Goal: Transaction & Acquisition: Obtain resource

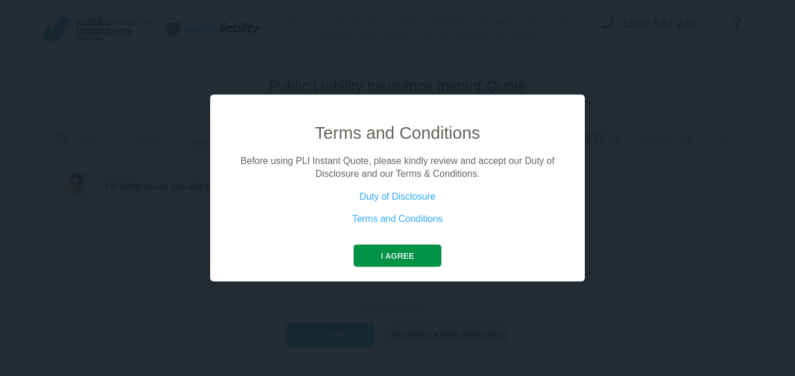
click at [403, 254] on button "I agree" at bounding box center [397, 255] width 87 height 22
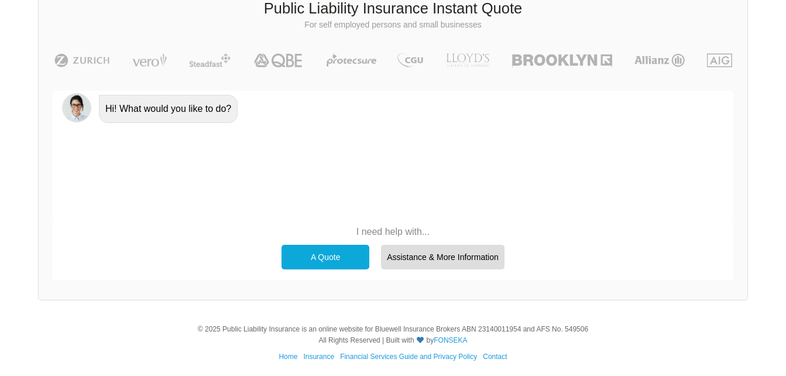
scroll to position [81, 0]
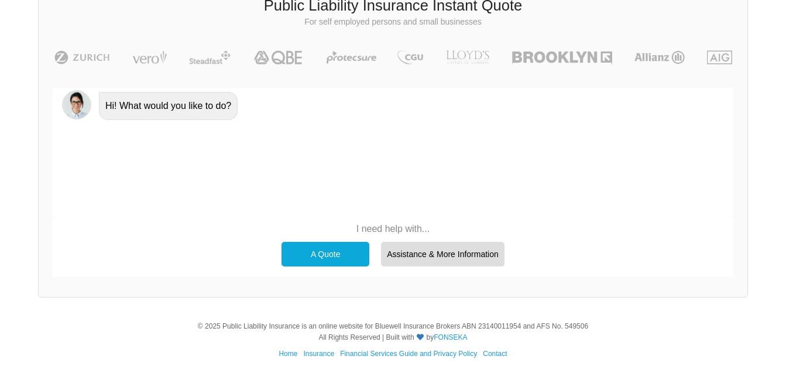
click at [318, 255] on div "A Quote" at bounding box center [326, 254] width 88 height 25
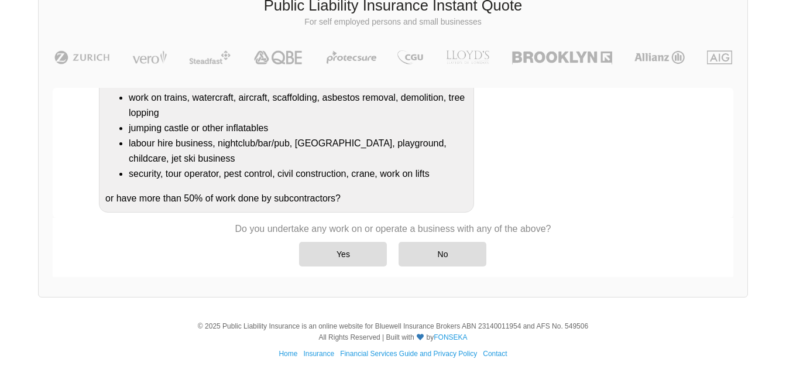
scroll to position [236, 0]
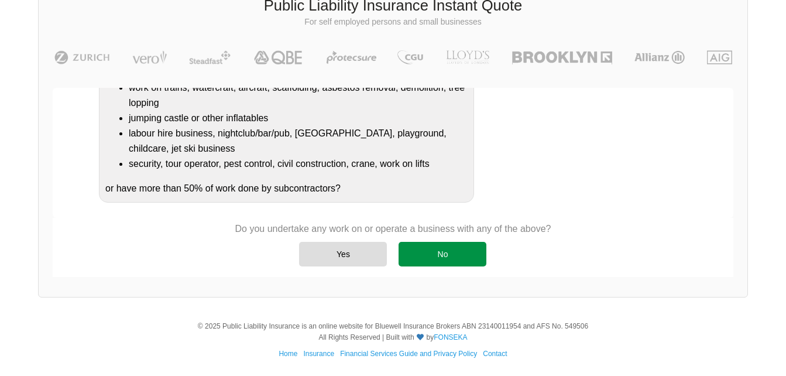
click at [440, 258] on div "No" at bounding box center [443, 254] width 88 height 25
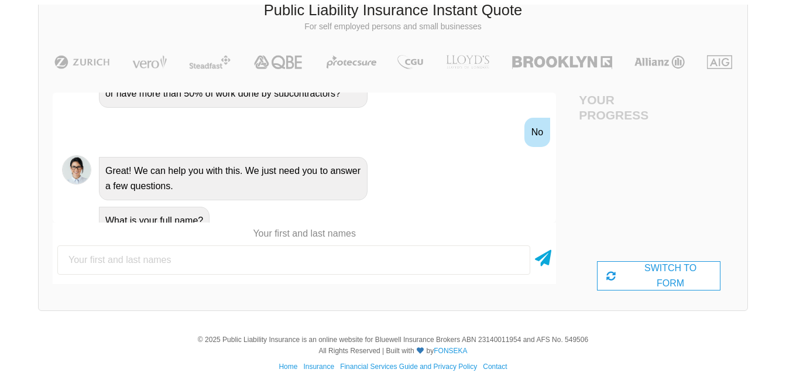
scroll to position [81, 0]
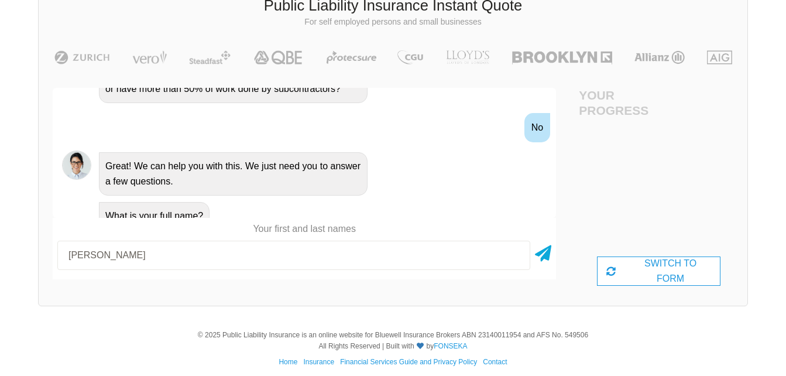
click at [454, 262] on input "[PERSON_NAME]" at bounding box center [293, 255] width 473 height 29
type input "[PERSON_NAME]"
click at [544, 252] on icon at bounding box center [543, 251] width 16 height 21
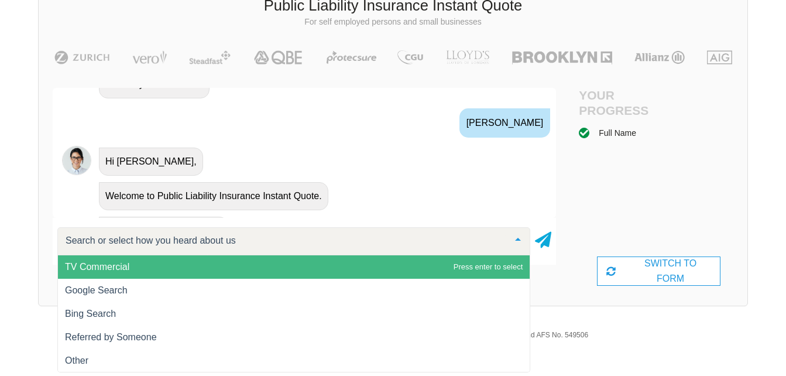
scroll to position [558, 0]
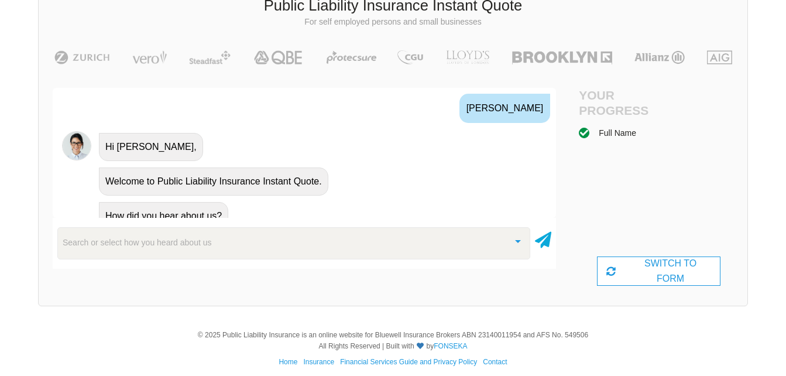
click at [253, 203] on div "How did you hear about us?" at bounding box center [320, 215] width 452 height 30
click at [213, 239] on div "Search or select how you heard about us" at bounding box center [293, 243] width 473 height 32
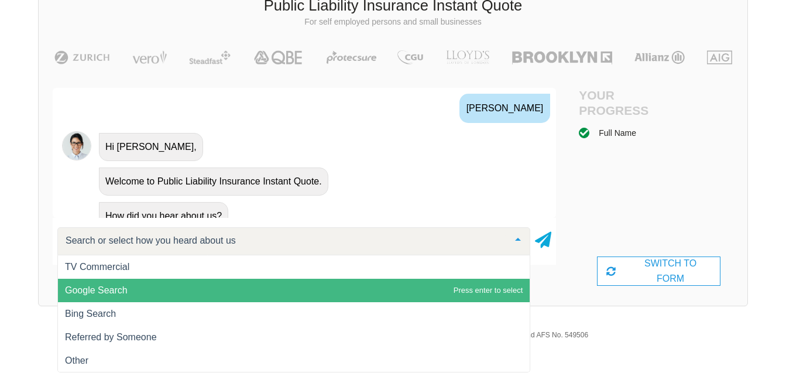
click at [177, 281] on span "Google Search" at bounding box center [294, 290] width 472 height 23
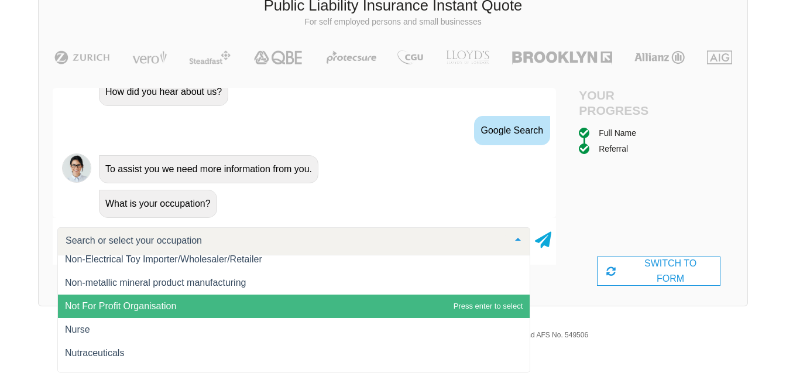
scroll to position [11460, 0]
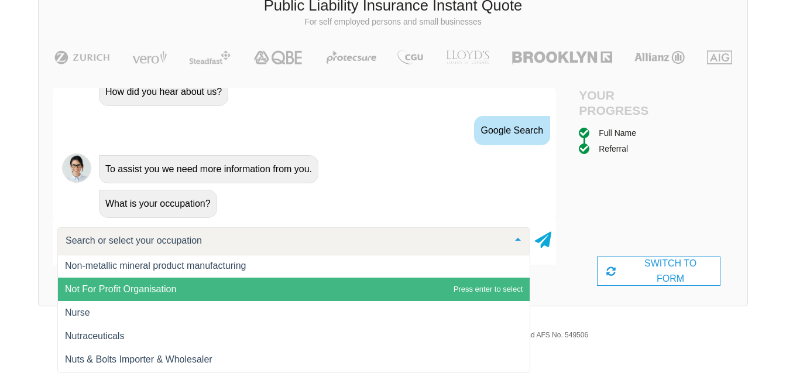
click at [316, 292] on span "Not For Profit Organisation" at bounding box center [294, 288] width 472 height 23
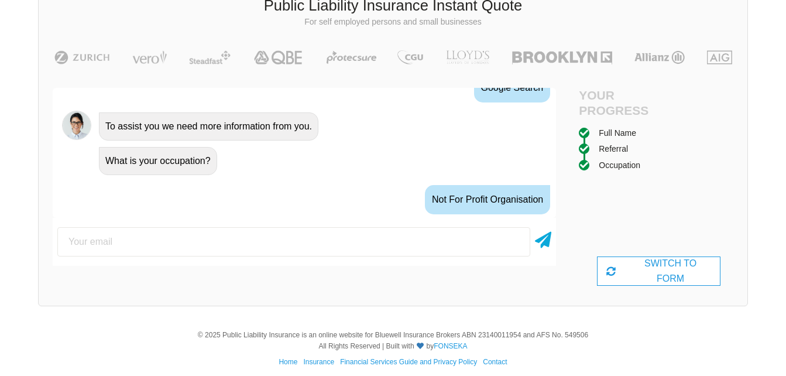
scroll to position [748, 0]
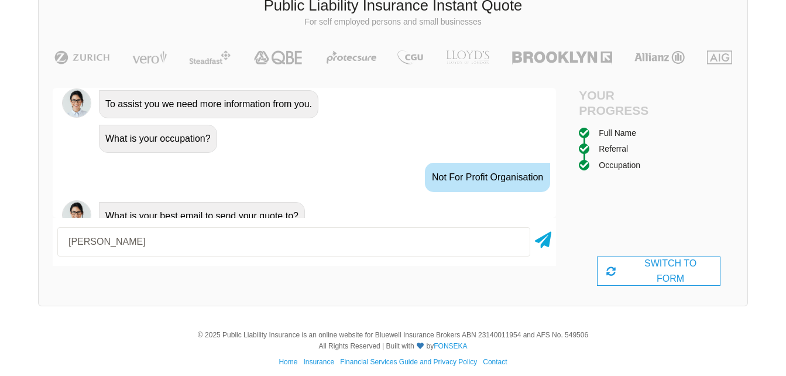
type input "[EMAIL_ADDRESS][DOMAIN_NAME]"
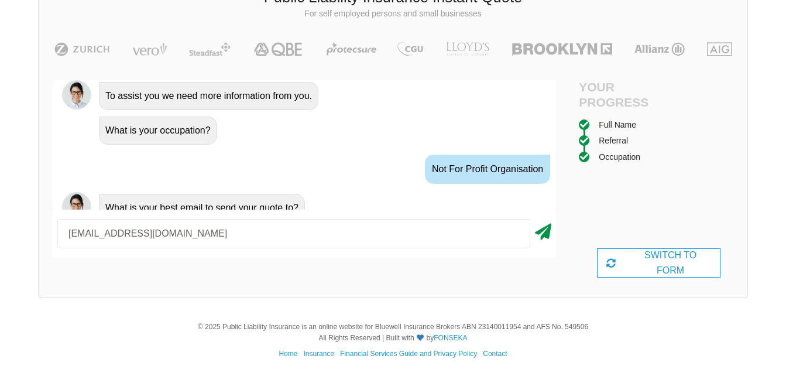
click at [547, 233] on icon at bounding box center [543, 229] width 16 height 21
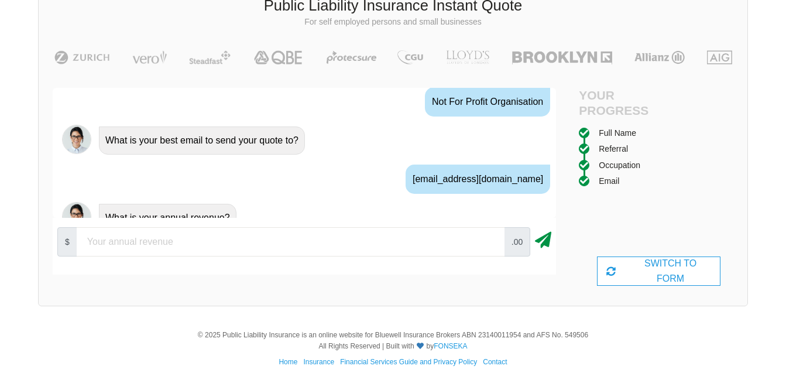
scroll to position [825, 0]
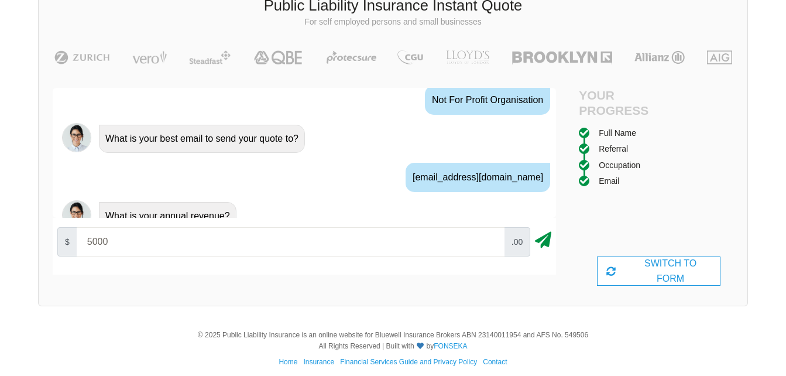
type input "5000"
click at [543, 242] on icon at bounding box center [543, 237] width 16 height 21
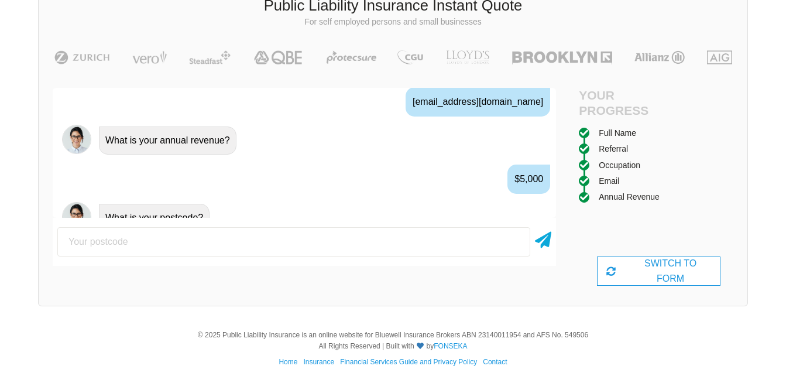
scroll to position [902, 0]
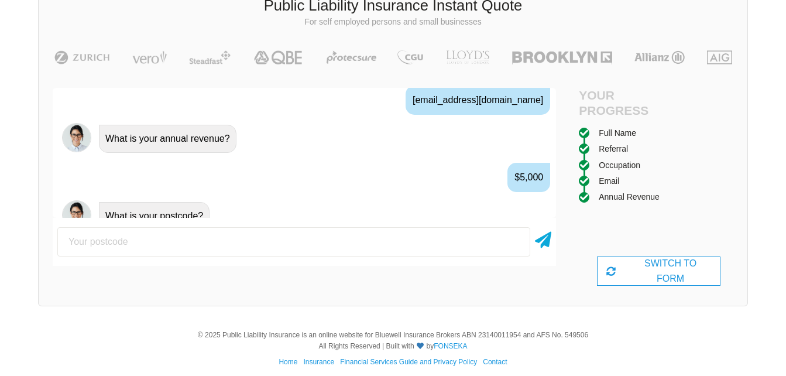
click at [167, 245] on input "number" at bounding box center [293, 241] width 473 height 29
type input "4017"
click at [546, 240] on icon at bounding box center [543, 237] width 16 height 21
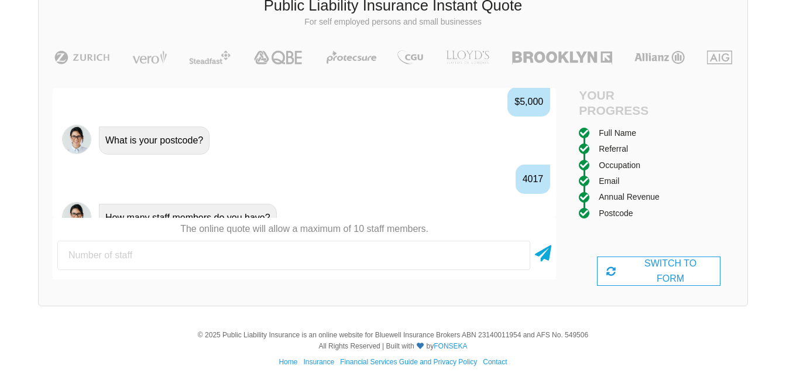
scroll to position [979, 0]
click at [85, 260] on input "number" at bounding box center [293, 255] width 473 height 29
click at [102, 256] on input "1" at bounding box center [293, 255] width 473 height 29
click at [76, 258] on input "1" at bounding box center [293, 255] width 473 height 29
type input "1"
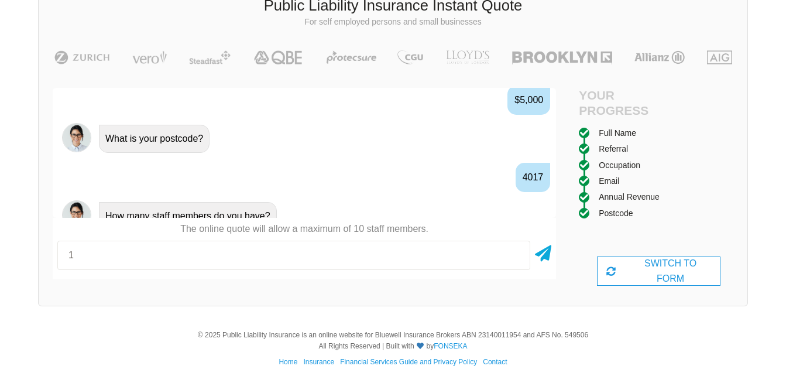
click at [362, 164] on div "4017" at bounding box center [304, 176] width 503 height 43
click at [543, 258] on icon at bounding box center [543, 251] width 16 height 21
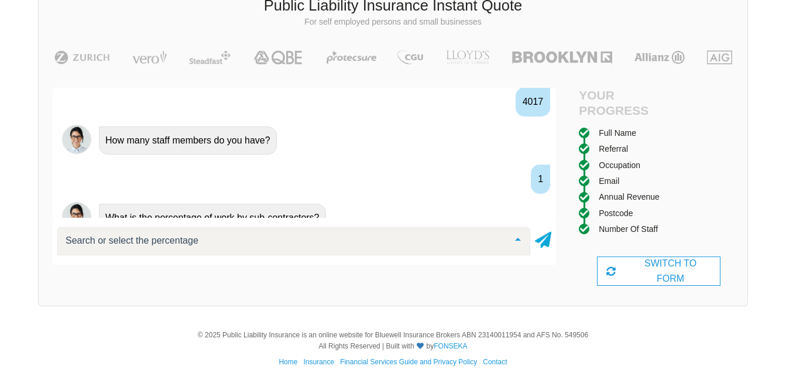
scroll to position [1057, 0]
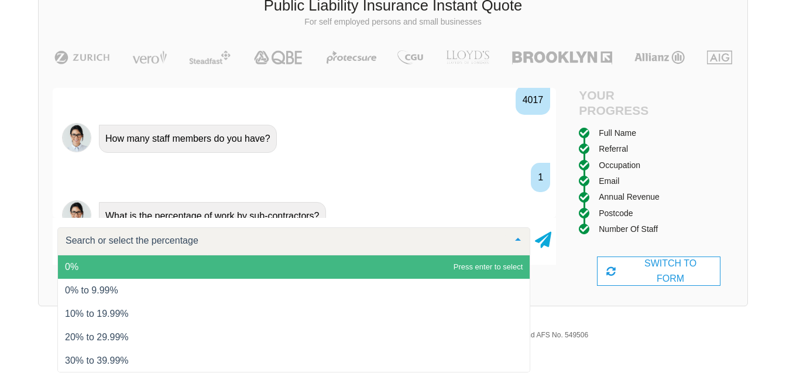
click at [87, 266] on span "0%" at bounding box center [294, 266] width 472 height 23
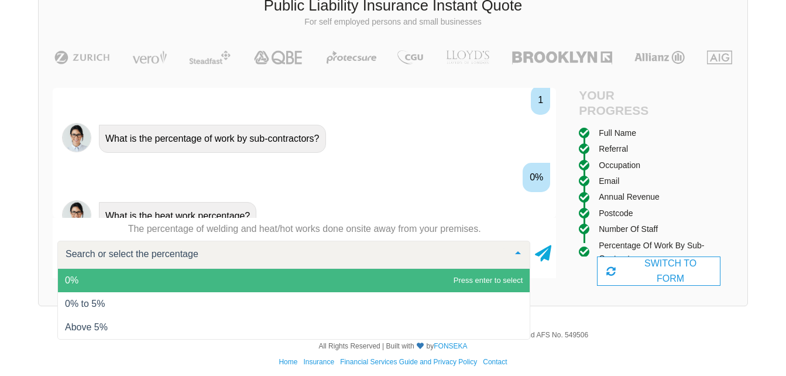
scroll to position [89, 0]
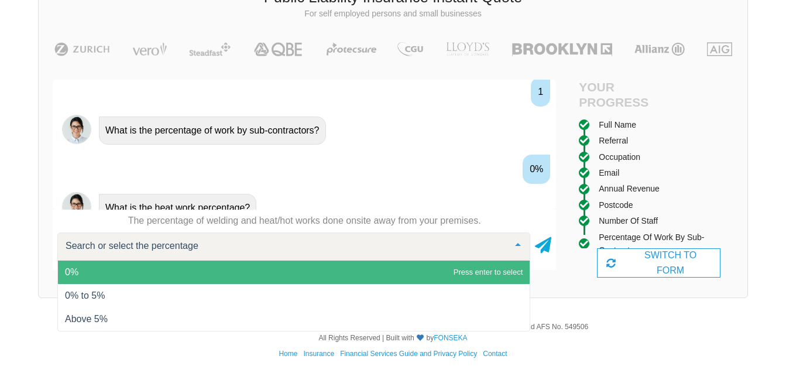
click at [95, 275] on span "0%" at bounding box center [294, 271] width 472 height 23
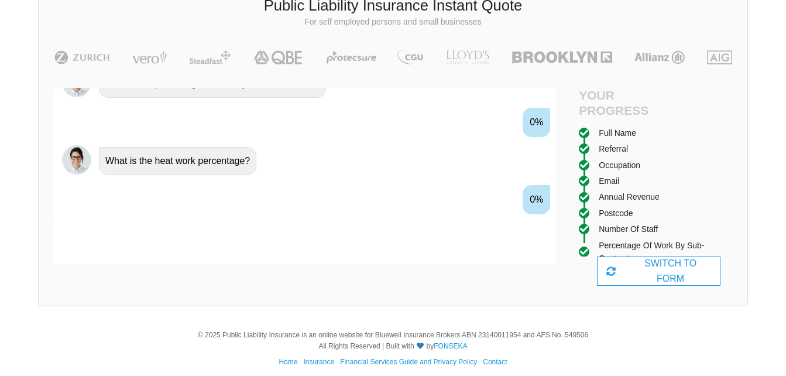
scroll to position [1211, 0]
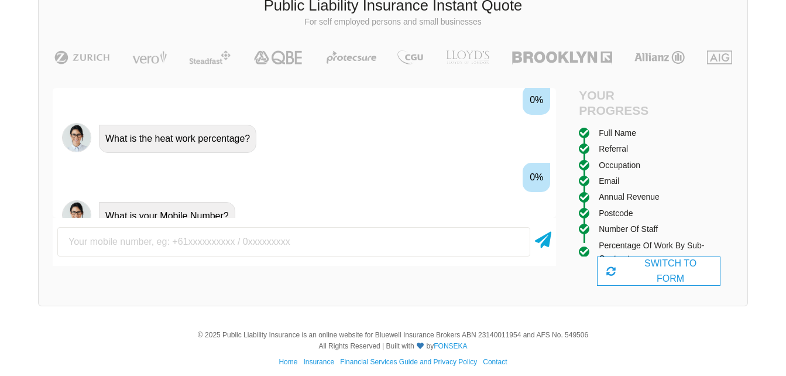
click at [153, 249] on input "text" at bounding box center [293, 241] width 473 height 29
type input "0411034305"
click at [549, 241] on icon at bounding box center [543, 237] width 16 height 21
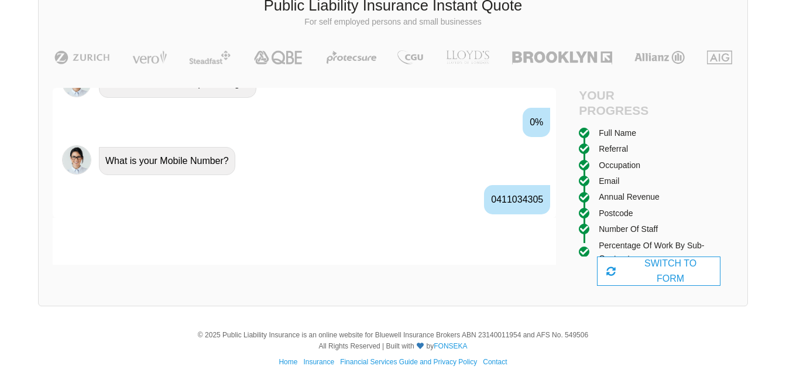
scroll to position [1288, 0]
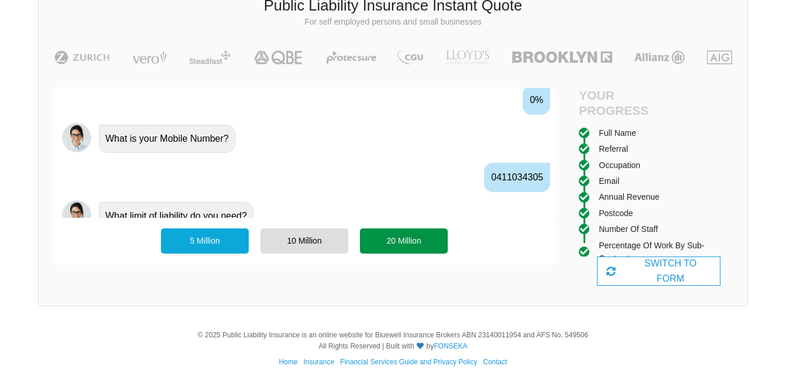
click at [403, 246] on div "20 Million" at bounding box center [404, 240] width 88 height 25
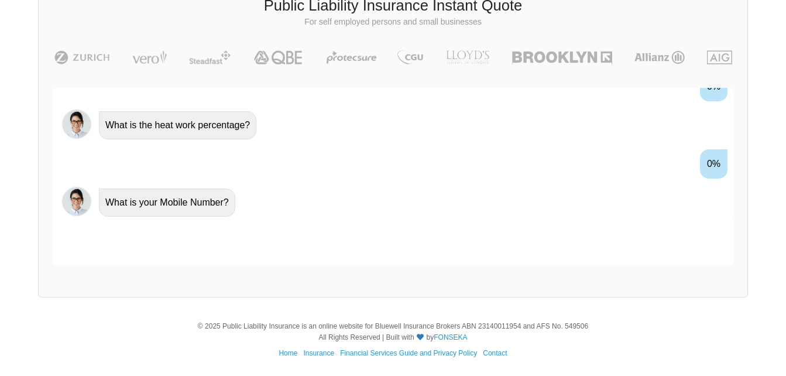
scroll to position [1367, 0]
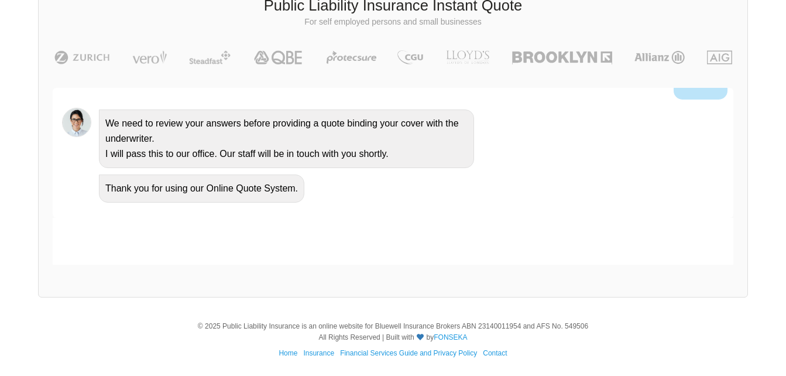
click at [164, 228] on div at bounding box center [393, 241] width 681 height 47
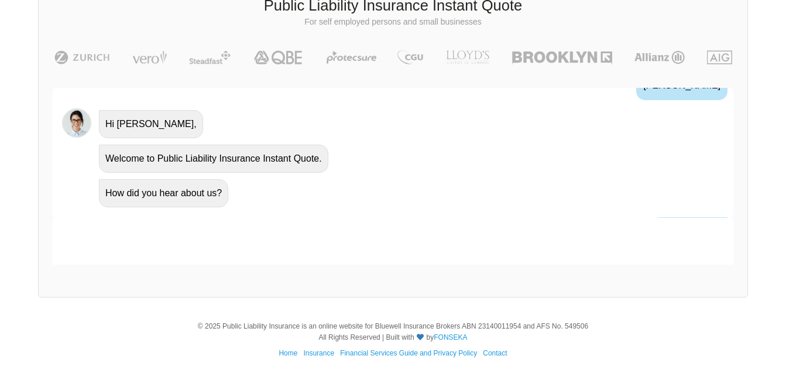
scroll to position [489, 0]
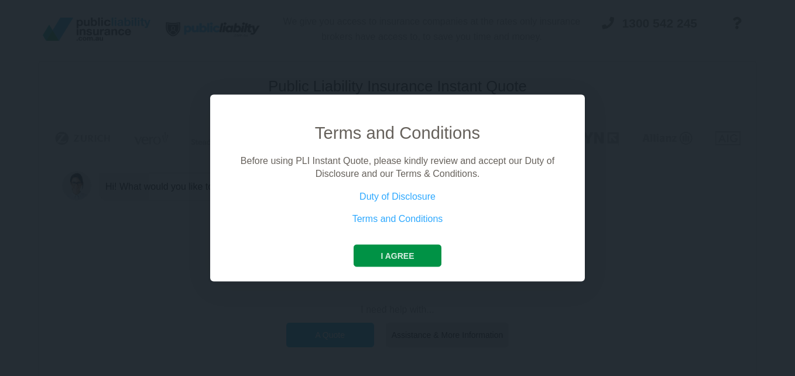
click at [409, 255] on button "I agree" at bounding box center [397, 255] width 87 height 22
